Goal: Task Accomplishment & Management: Manage account settings

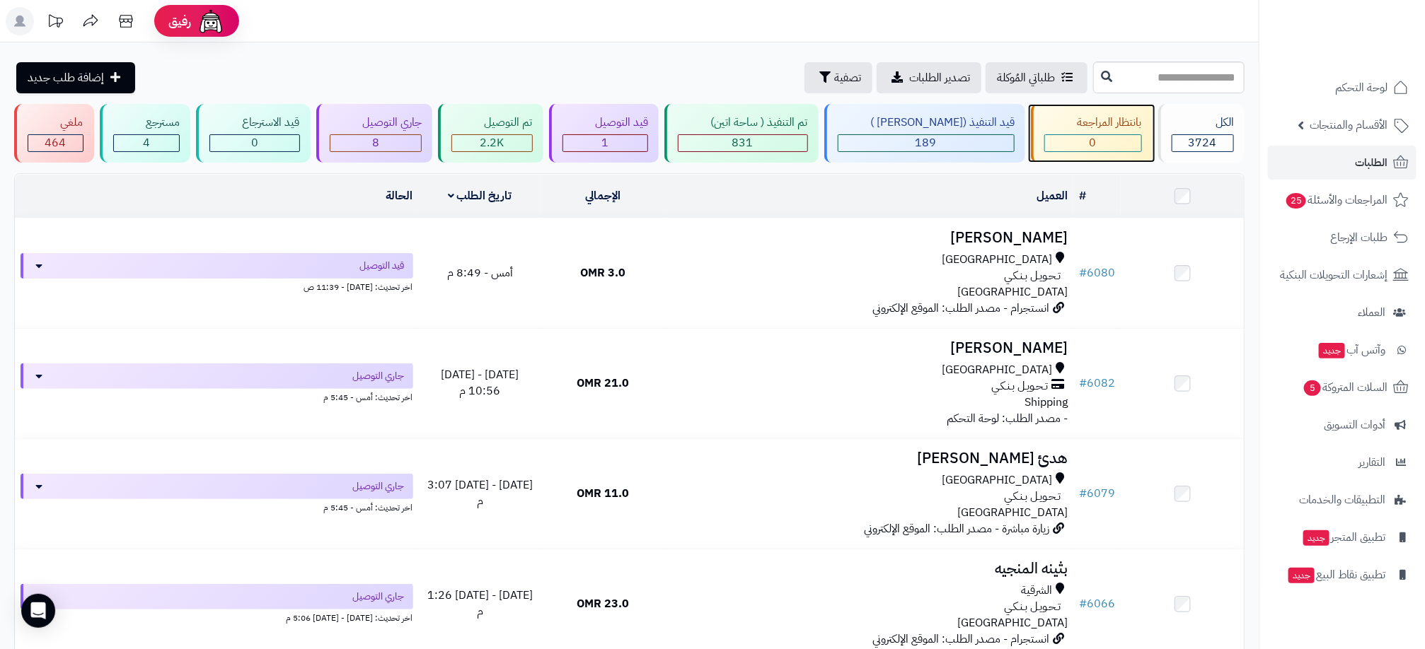
click at [1098, 127] on div "بانتظار المراجعة" at bounding box center [1093, 123] width 98 height 16
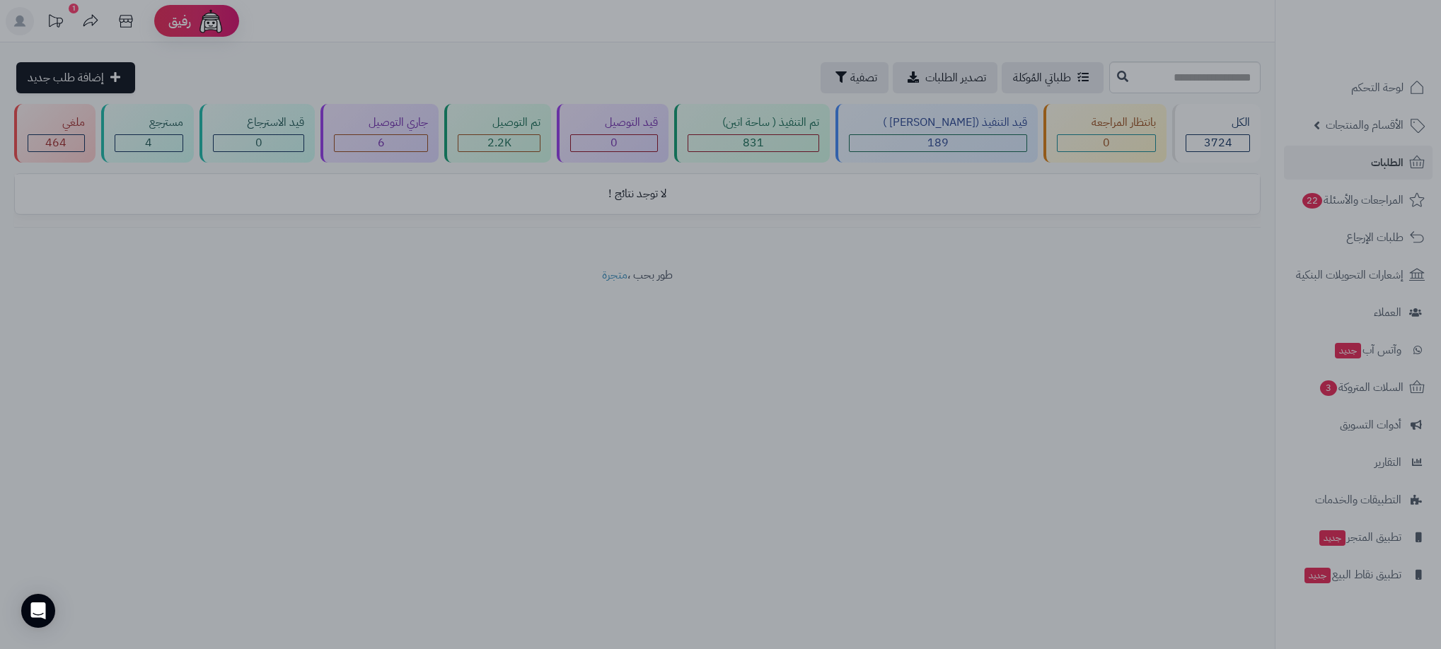
click at [1024, 391] on div at bounding box center [720, 324] width 1441 height 649
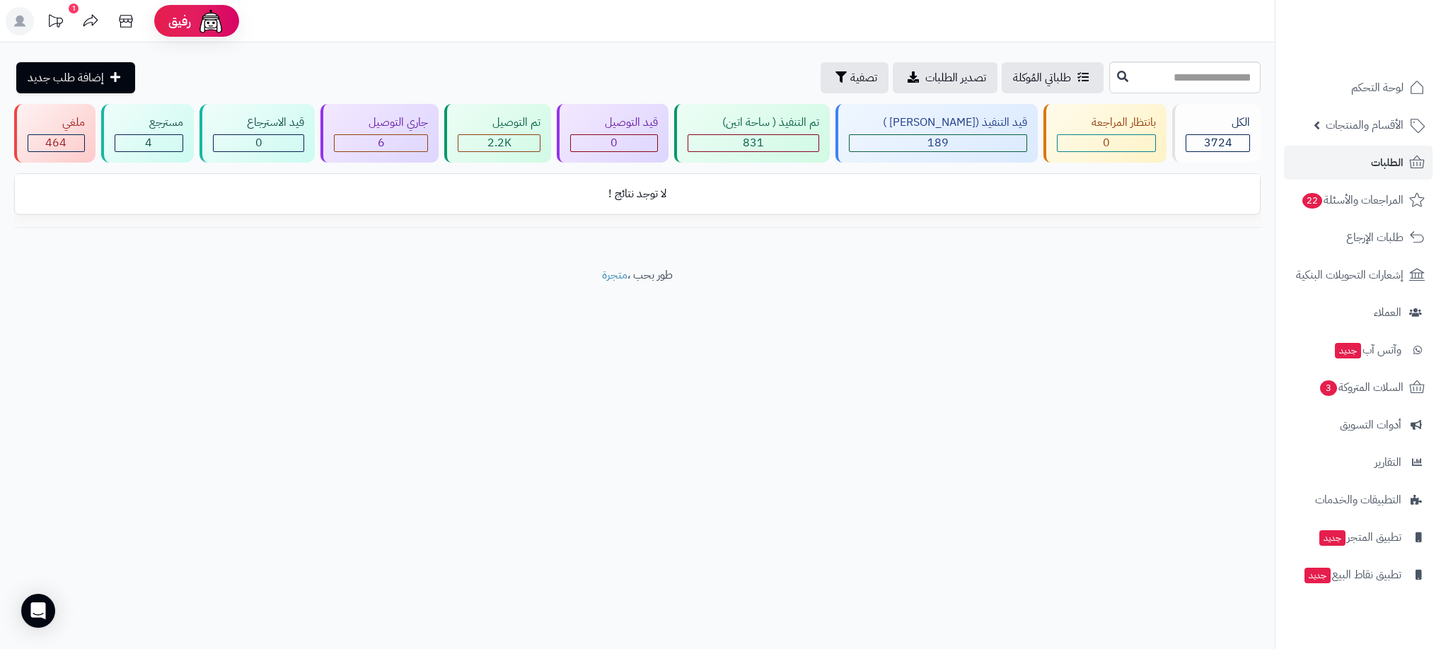
click at [17, 9] on rect at bounding box center [20, 21] width 28 height 28
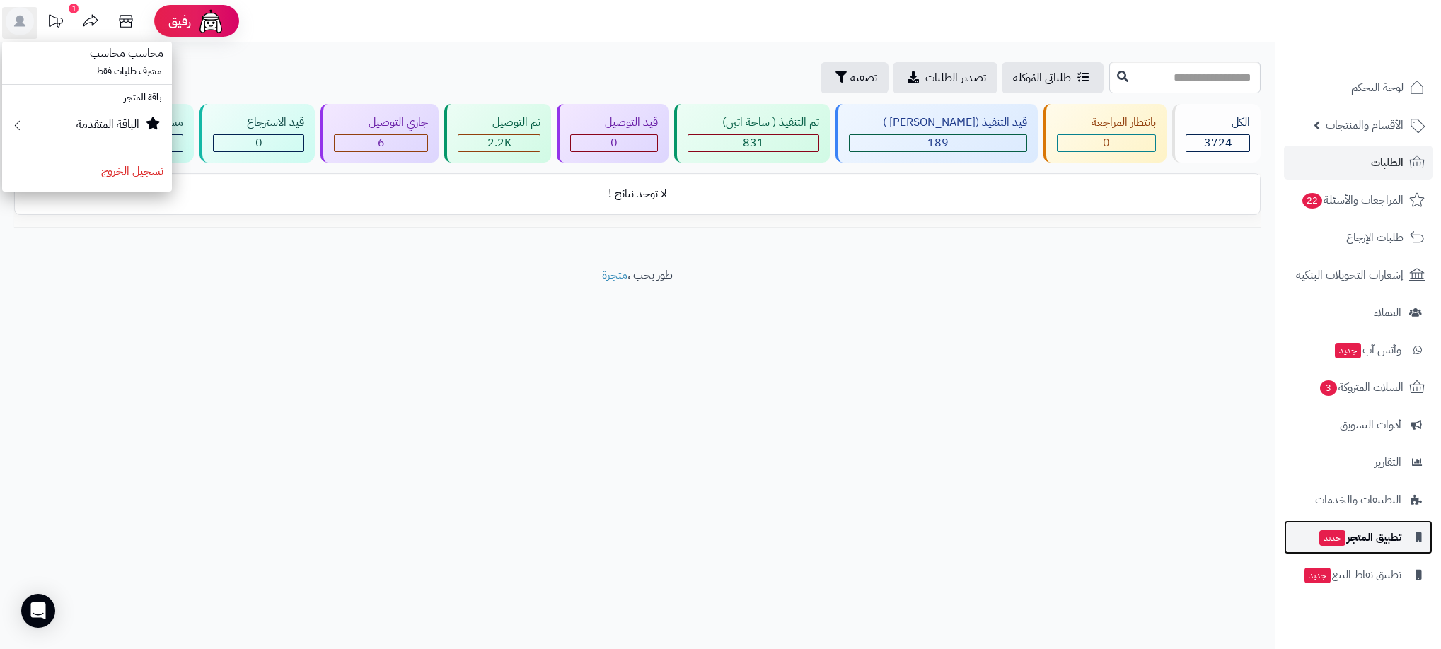
click at [1392, 545] on span "تطبيق المتجر جديد" at bounding box center [1359, 538] width 83 height 20
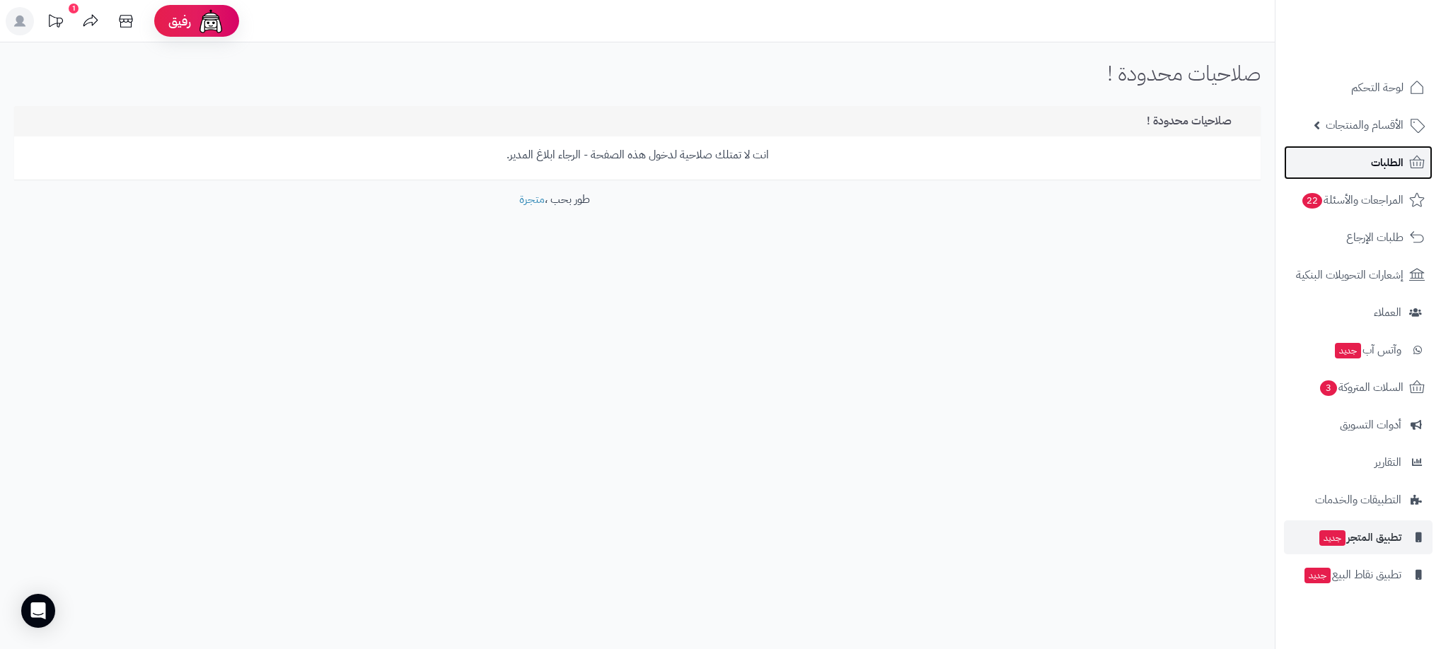
click at [1384, 159] on span "الطلبات" at bounding box center [1387, 163] width 33 height 20
